Goal: Communication & Community: Answer question/provide support

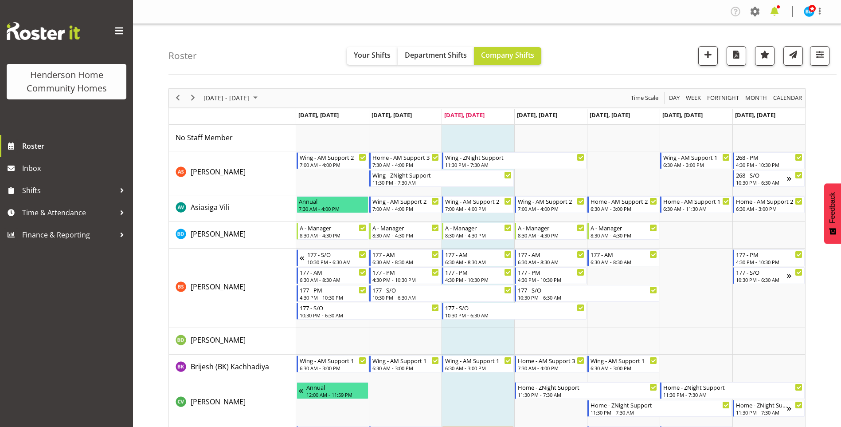
click at [776, 8] on span at bounding box center [774, 11] width 14 height 14
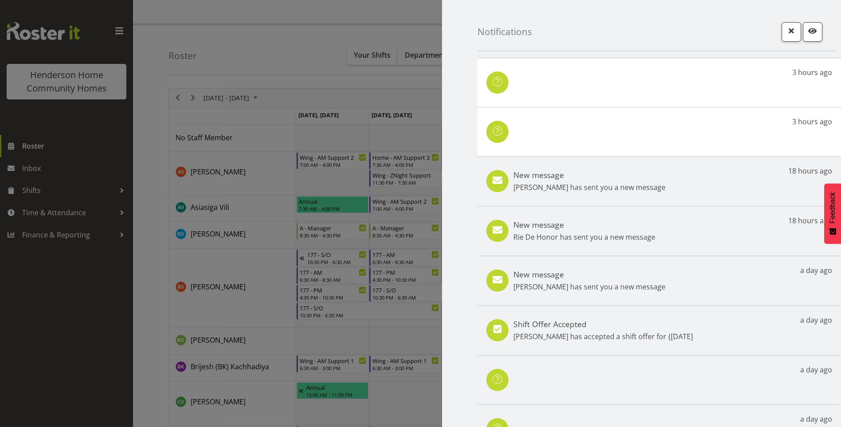
click at [657, 181] on div "New message [PERSON_NAME] has sent you a new message 18 hours ago" at bounding box center [660, 181] width 364 height 50
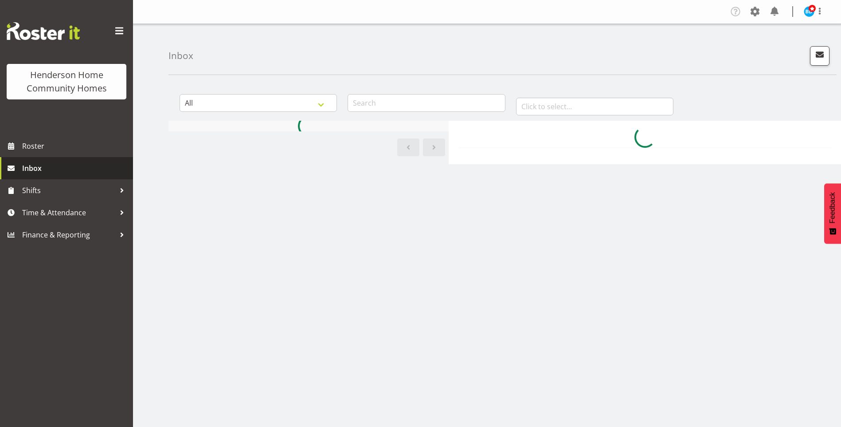
click at [51, 172] on span "Inbox" at bounding box center [75, 167] width 106 height 13
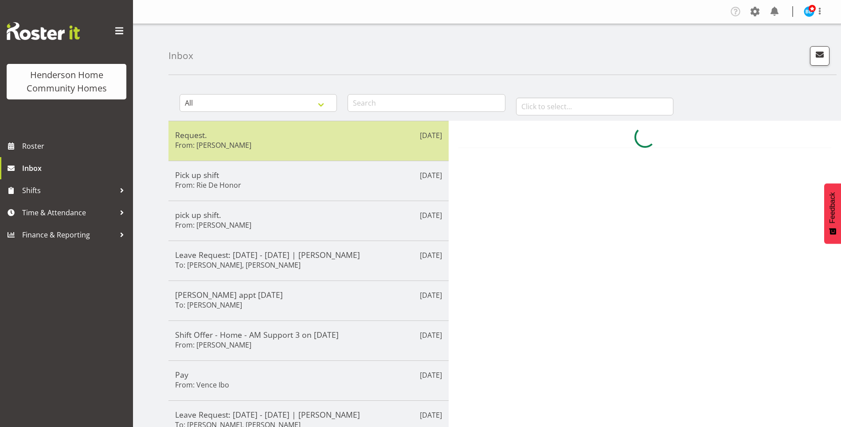
click at [266, 147] on div "Request. From: Maria Cerbas" at bounding box center [308, 141] width 267 height 22
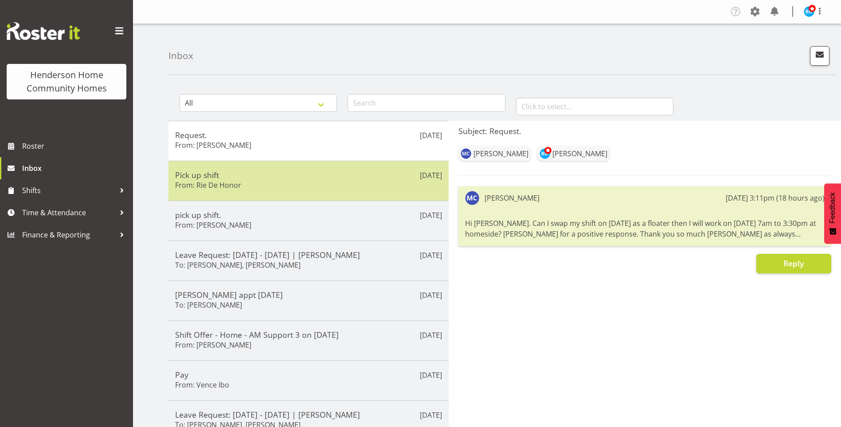
click at [226, 191] on div "Pick up shift From: Rie De Honor" at bounding box center [308, 181] width 267 height 22
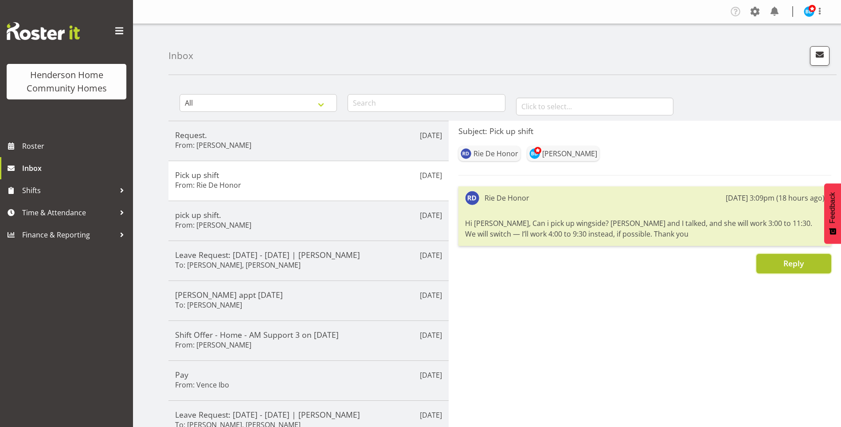
click at [777, 262] on button "Reply" at bounding box center [793, 264] width 75 height 20
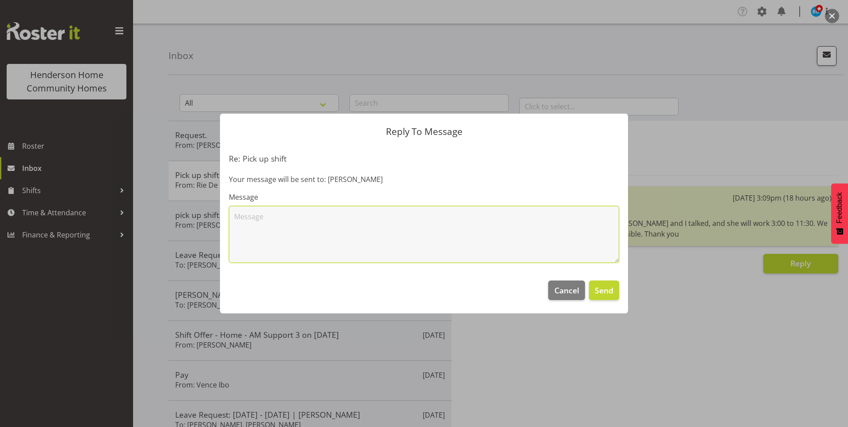
click at [305, 219] on textarea at bounding box center [424, 234] width 390 height 57
type textarea "Hi Rie, you haven't provided any dates for the swap so I can't approve this unt…"
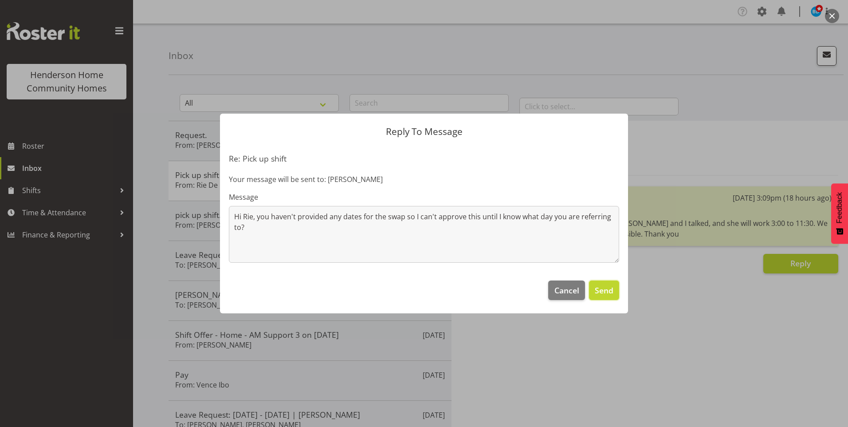
click at [602, 293] on span "Send" at bounding box center [604, 290] width 19 height 12
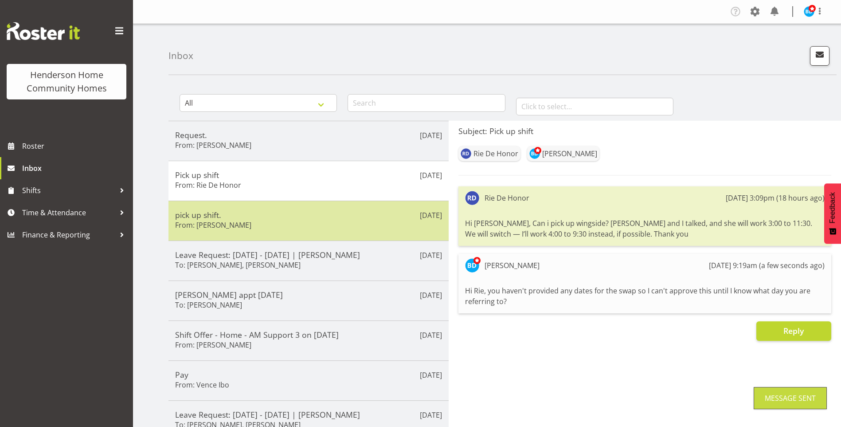
click at [283, 211] on h5 "pick up shift." at bounding box center [308, 215] width 267 height 10
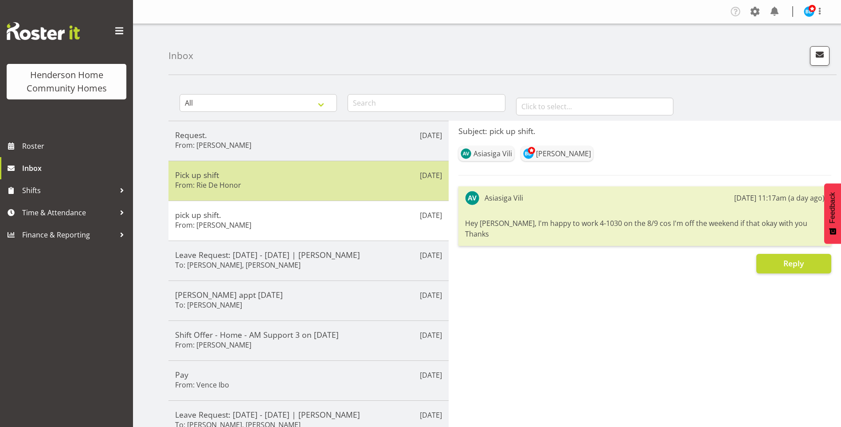
click at [281, 187] on div "Pick up shift From: Rie De Honor" at bounding box center [308, 181] width 267 height 22
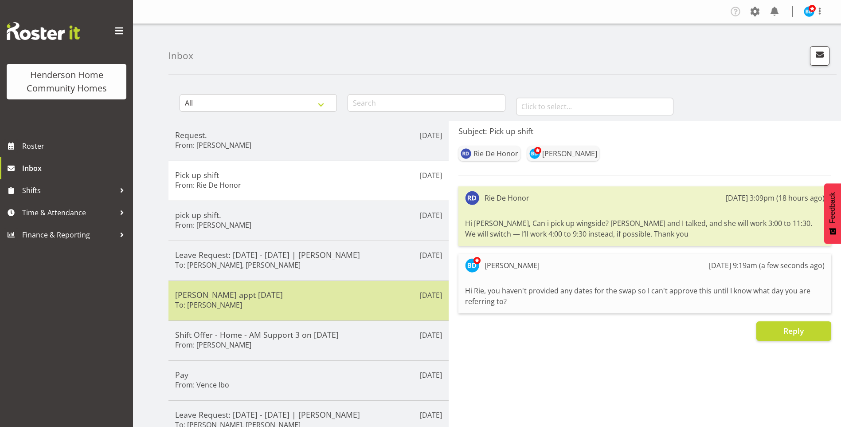
click at [335, 301] on div "Eloise appt Friday To: Eloise Bailey" at bounding box center [308, 301] width 267 height 22
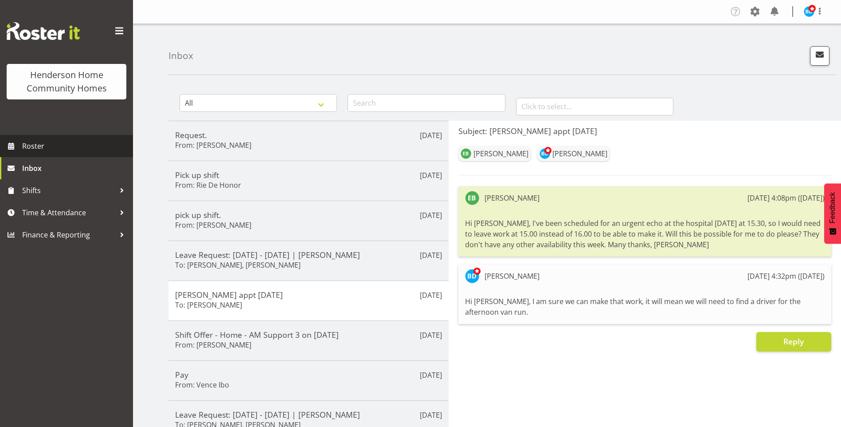
click at [63, 145] on span "Roster" at bounding box center [75, 145] width 106 height 13
